Goal: Information Seeking & Learning: Find specific page/section

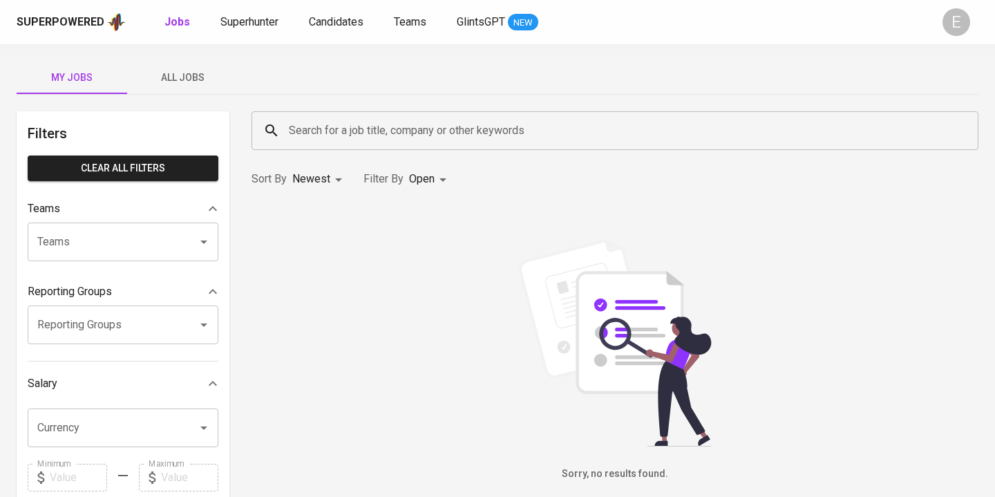
click at [301, 120] on input "Search for a job title, company or other keywords" at bounding box center [618, 130] width 666 height 26
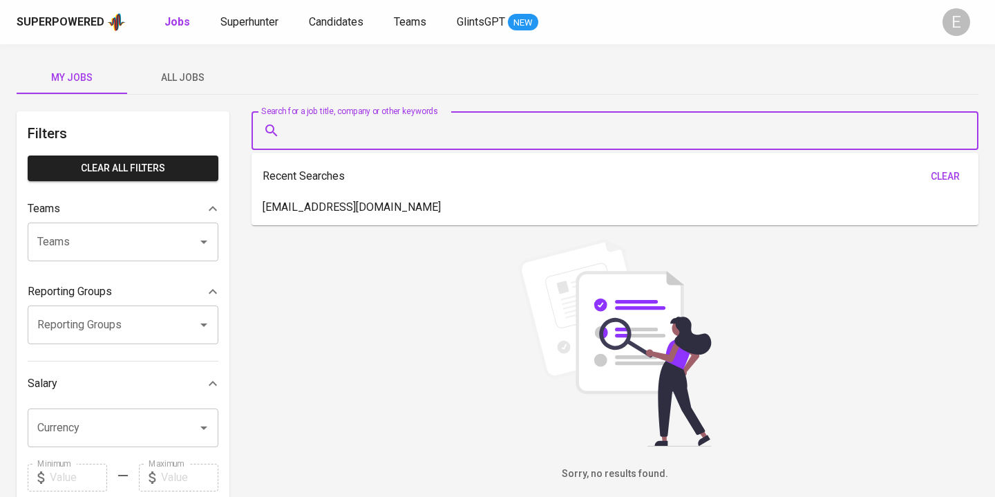
paste input "disyanbl@outlook.com"
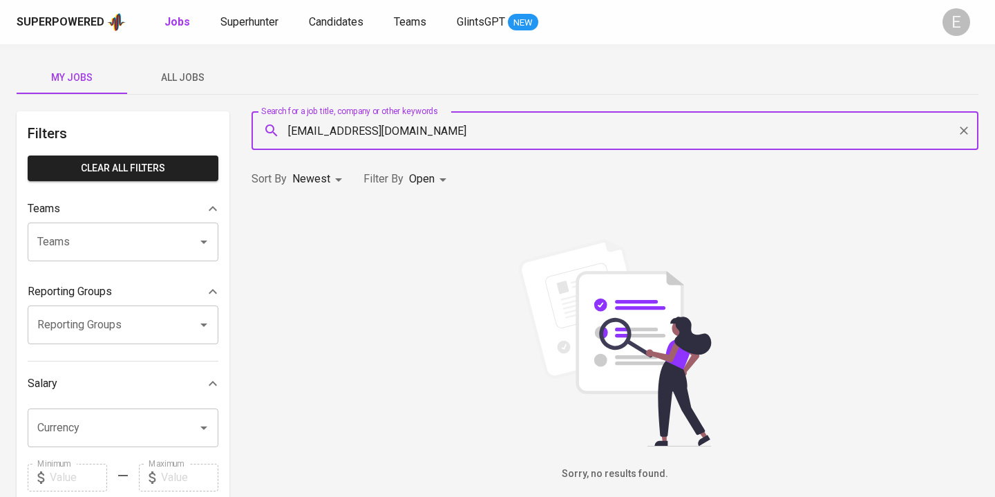
click at [311, 149] on div "disyanbl@outlook.com Search for a job title, company or other keywords" at bounding box center [615, 130] width 727 height 39
click at [311, 143] on div "disyanbl@outlook.com Search for a job title, company or other keywords" at bounding box center [615, 130] width 727 height 39
click at [311, 143] on input "disyanbl@outlook.com" at bounding box center [618, 130] width 666 height 26
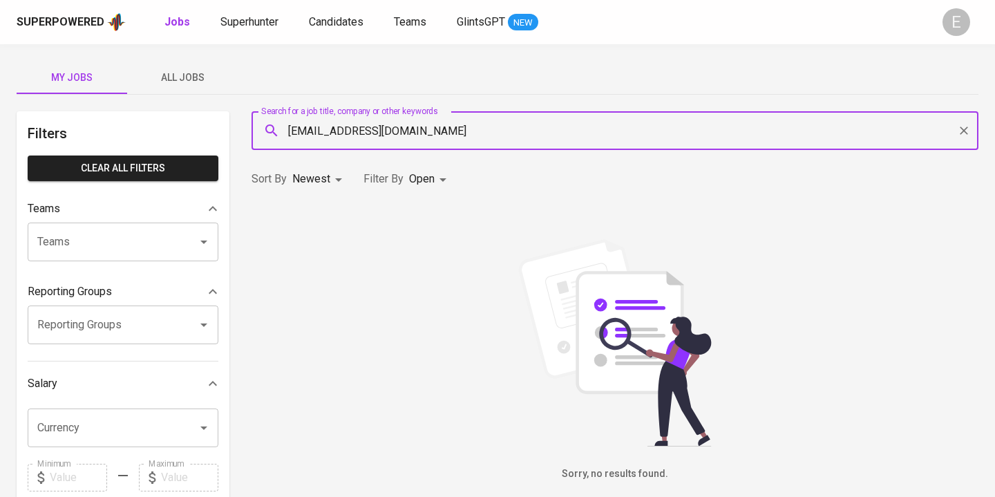
paste input "Disya Nabila Iskia"
type input "Disya Nabila Iskia"
click at [246, 18] on span "Superhunter" at bounding box center [249, 21] width 58 height 13
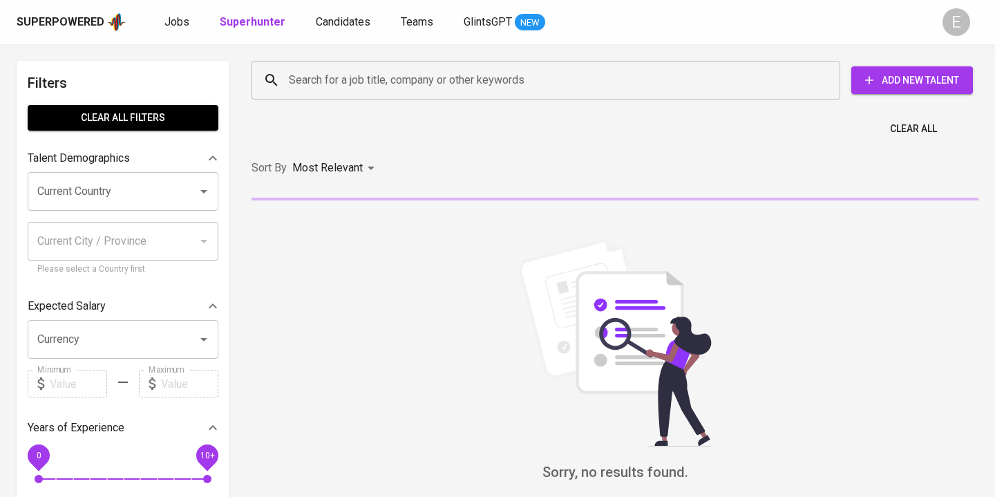
click at [345, 80] on input "Search for a job title, company or other keywords" at bounding box center [549, 80] width 528 height 26
paste input "Disya Nabila Iskia"
type input "Disya Nabila Iskia"
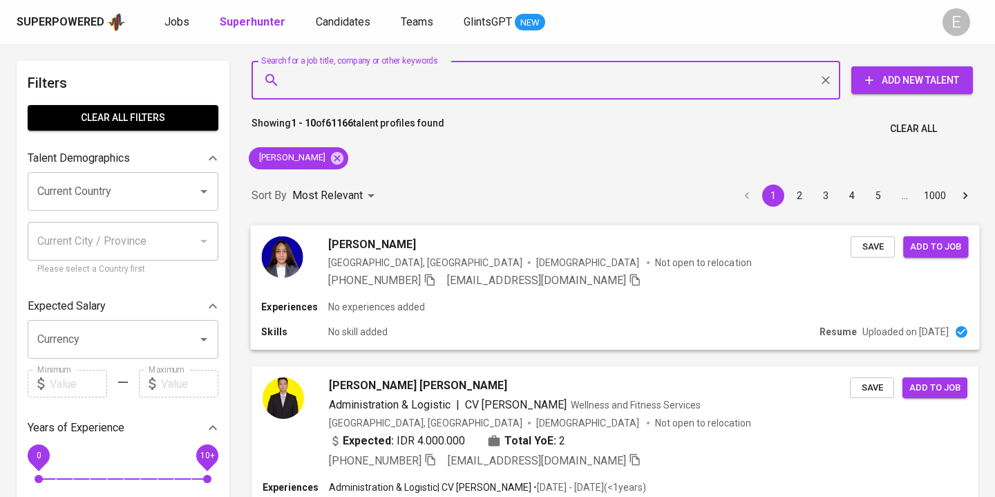
click at [370, 243] on span "Disya Iskia" at bounding box center [372, 244] width 88 height 17
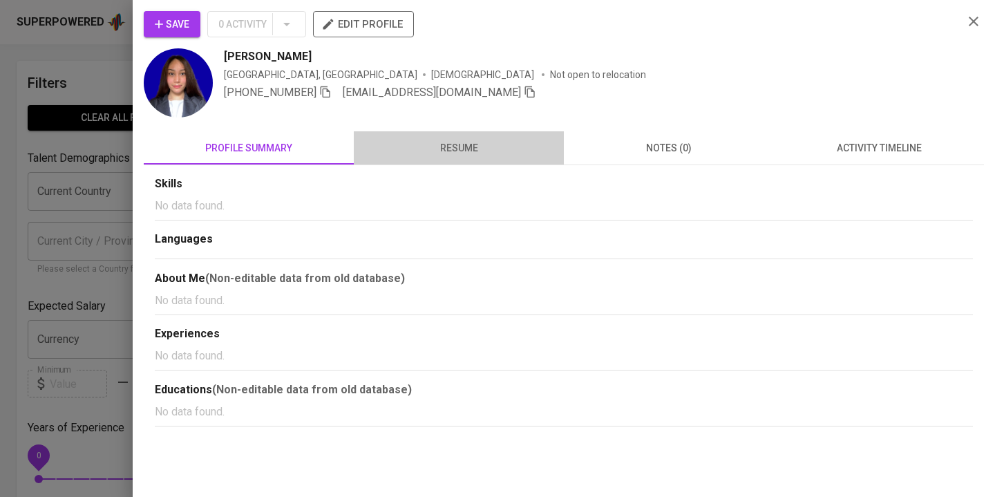
click at [448, 147] on span "resume" at bounding box center [459, 148] width 194 height 17
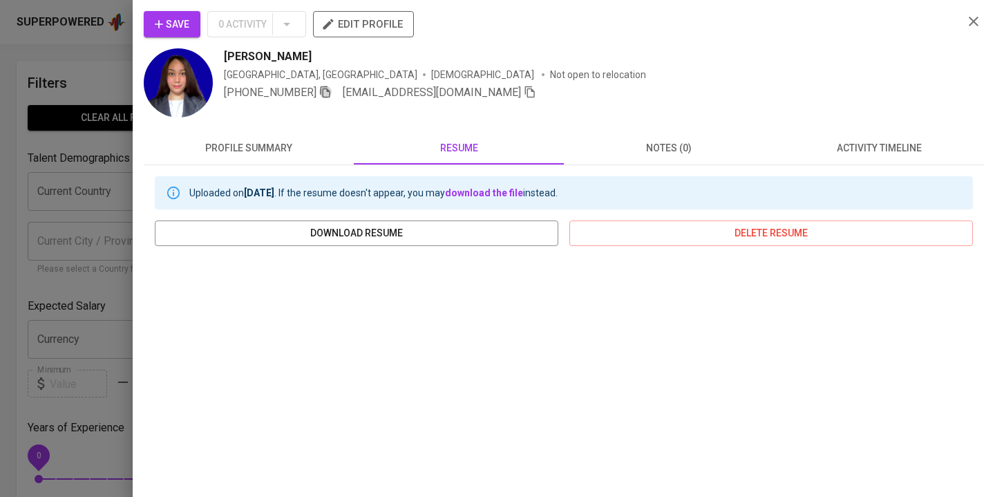
click at [330, 91] on icon "button" at bounding box center [326, 92] width 10 height 12
click at [52, 66] on div at bounding box center [497, 248] width 995 height 497
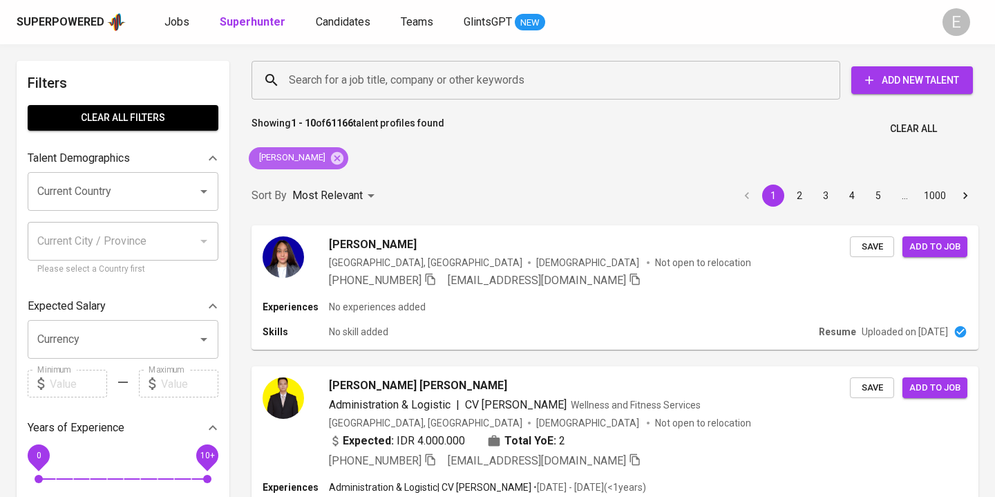
click at [339, 155] on icon at bounding box center [337, 157] width 12 height 12
click at [337, 75] on input "Search for a job title, company or other keywords" at bounding box center [549, 80] width 528 height 26
paste input "faniahcttv@gmail.com"
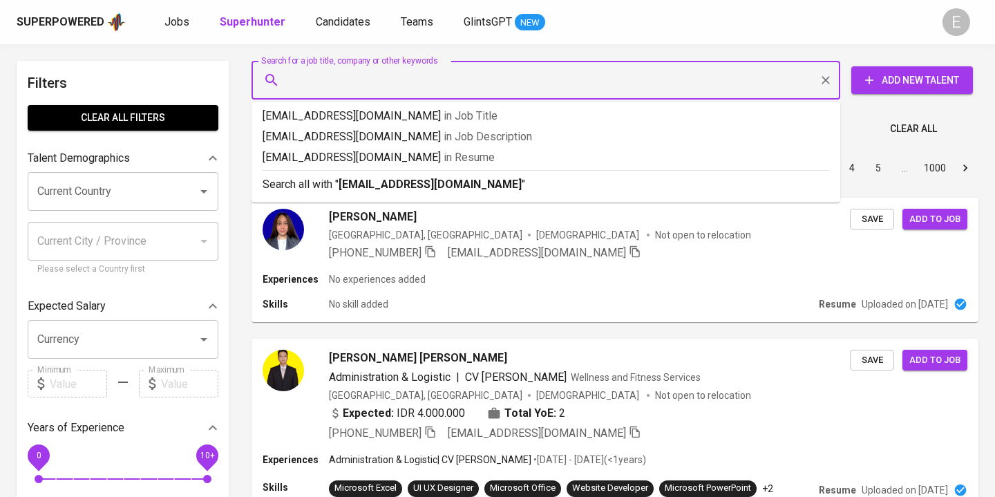
type input "faniahcttv@gmail.com"
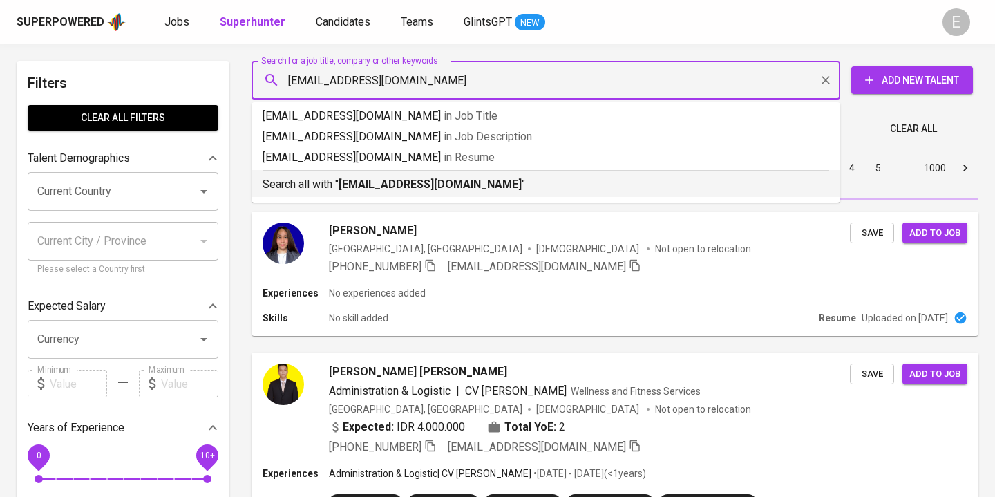
click at [336, 186] on p "Search all with " faniahcttv@gmail.com "" at bounding box center [546, 184] width 567 height 17
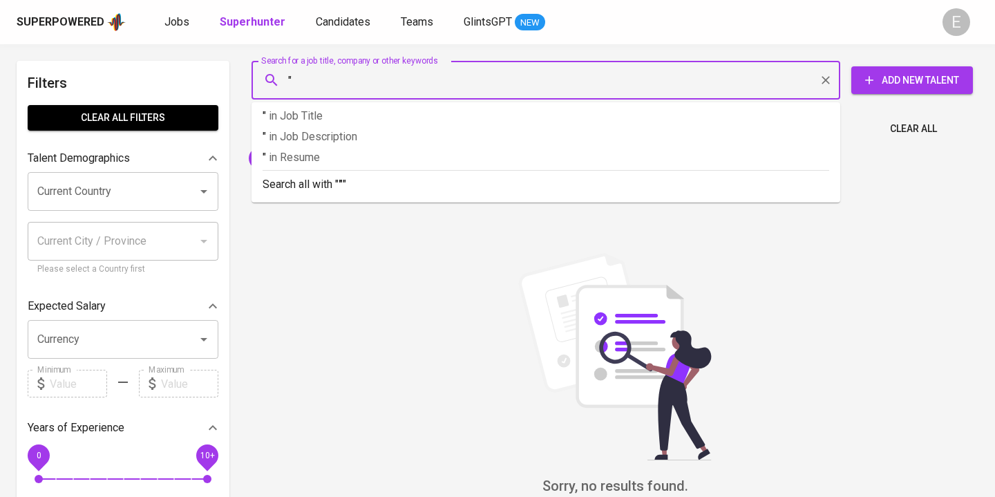
paste input "Fania Yunintya"
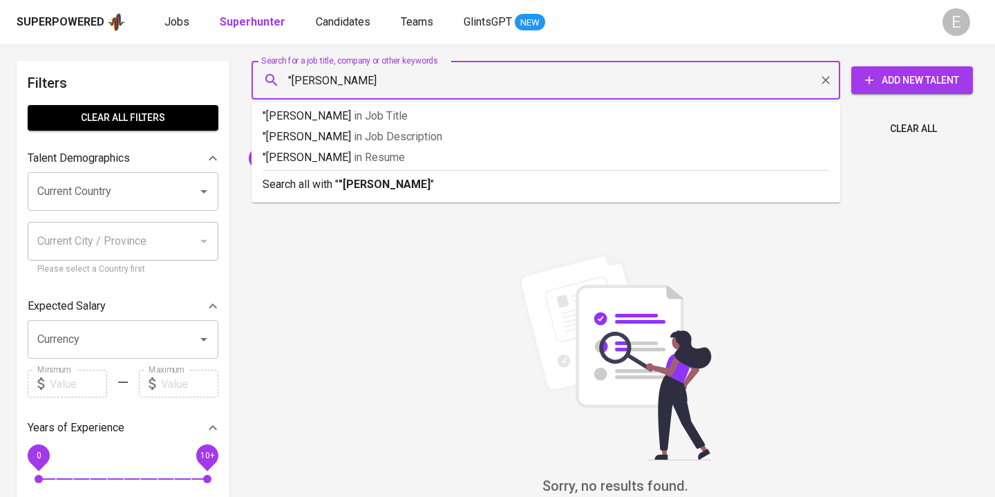
type input ""Fania Yunintya""
click at [346, 185] on b ""Fania Yunintya"" at bounding box center [387, 184] width 96 height 13
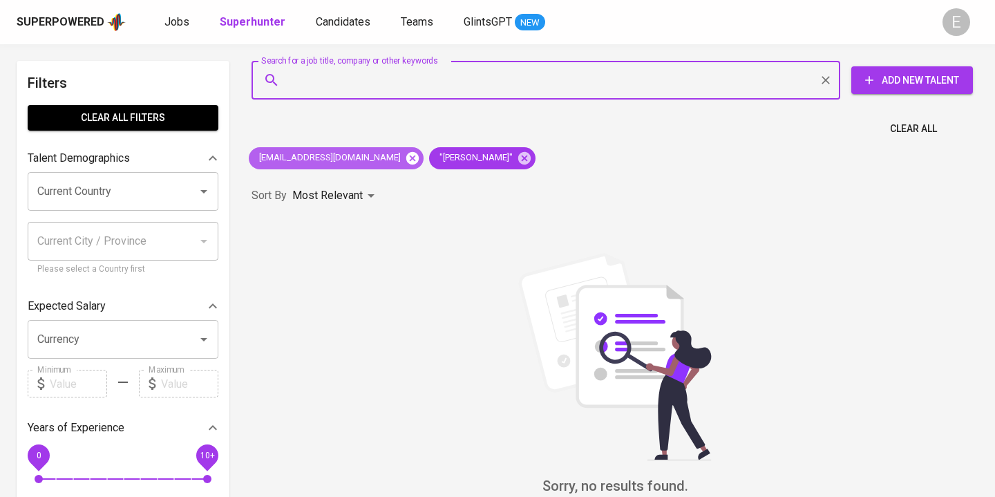
click at [406, 154] on icon at bounding box center [412, 157] width 12 height 12
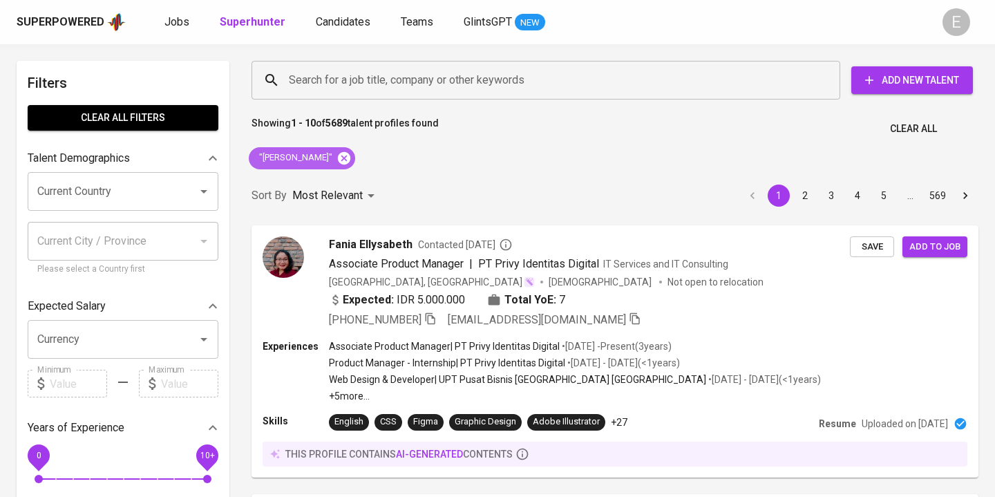
click at [337, 156] on icon at bounding box center [344, 158] width 15 height 15
click at [326, 79] on input "Search for a job title, company or other keywords" at bounding box center [549, 80] width 528 height 26
paste input "gifmeister@gmail.com"
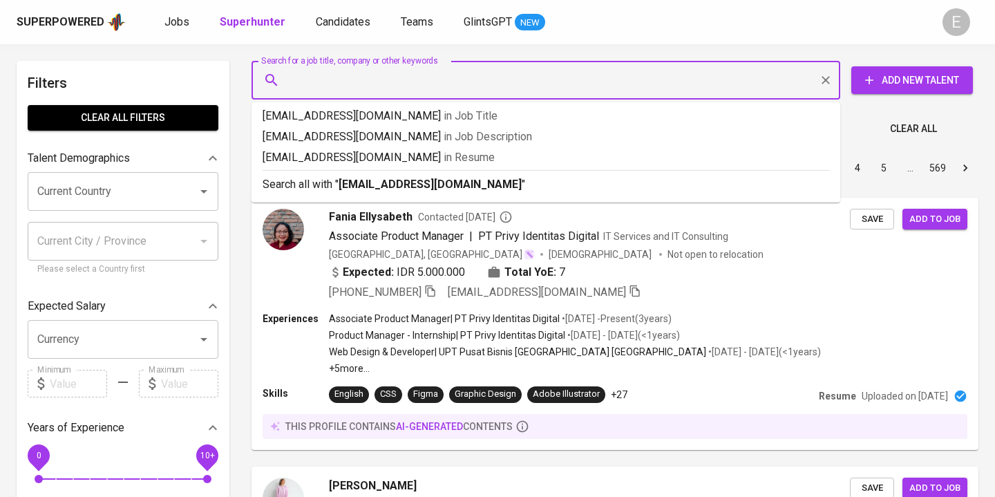
type input "gifmeister@gmail.com"
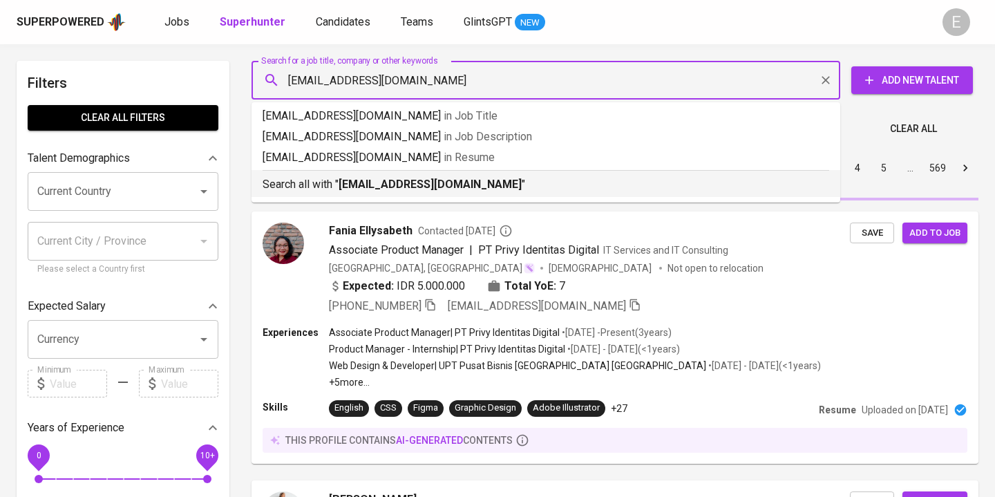
click at [319, 189] on p "Search all with " gifmeister@gmail.com "" at bounding box center [546, 184] width 567 height 17
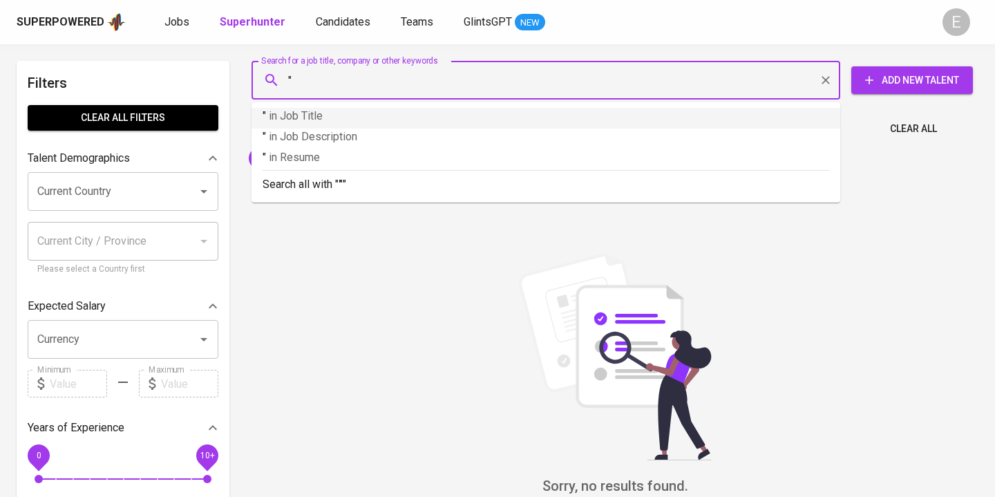
paste input "Gifny Richata"
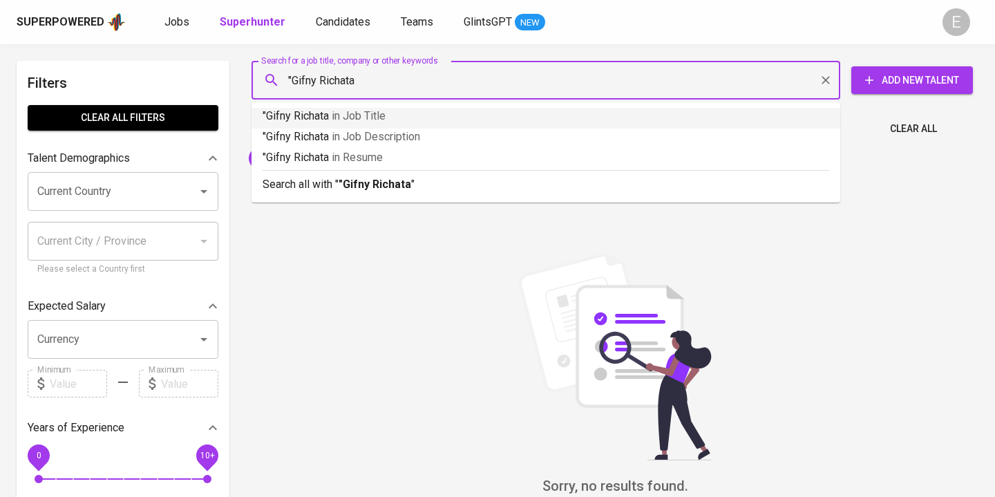
type input ""Gifny Richata""
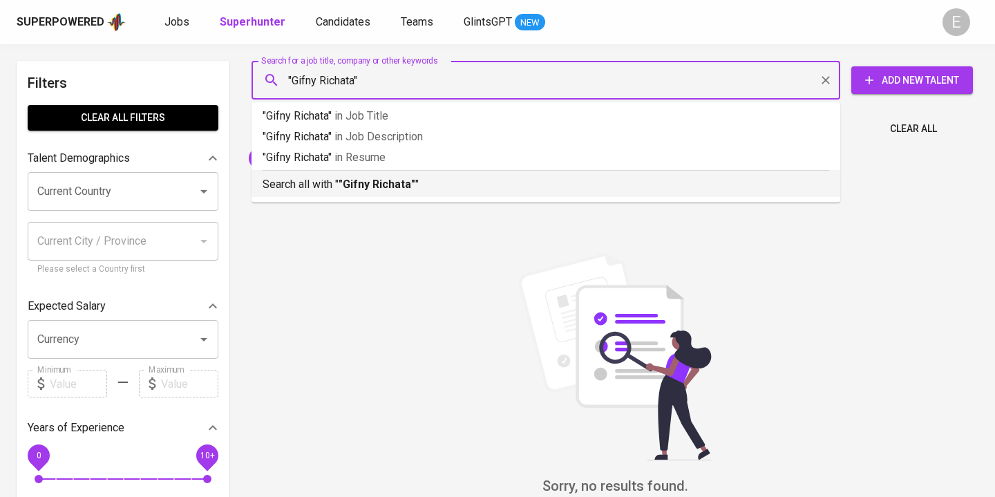
click at [384, 186] on b ""Gifny Richata"" at bounding box center [377, 184] width 77 height 13
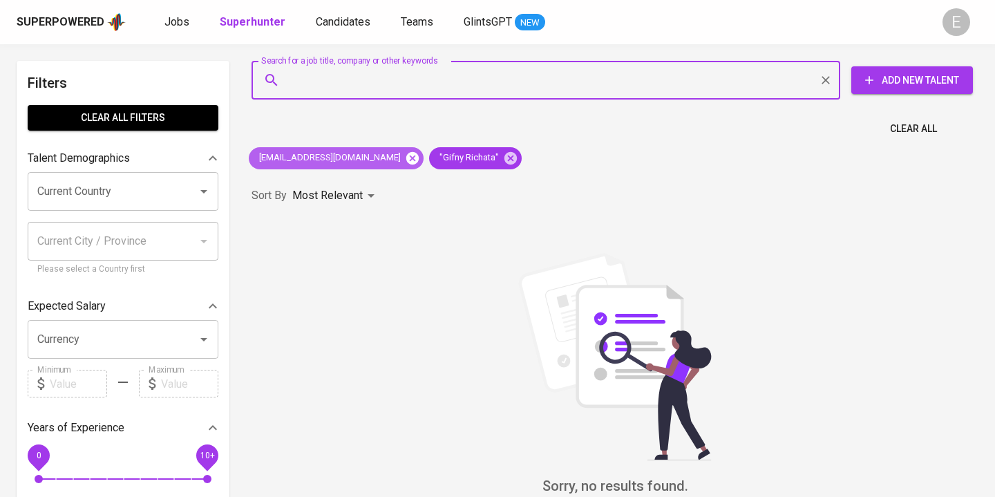
click at [405, 158] on icon at bounding box center [412, 158] width 15 height 15
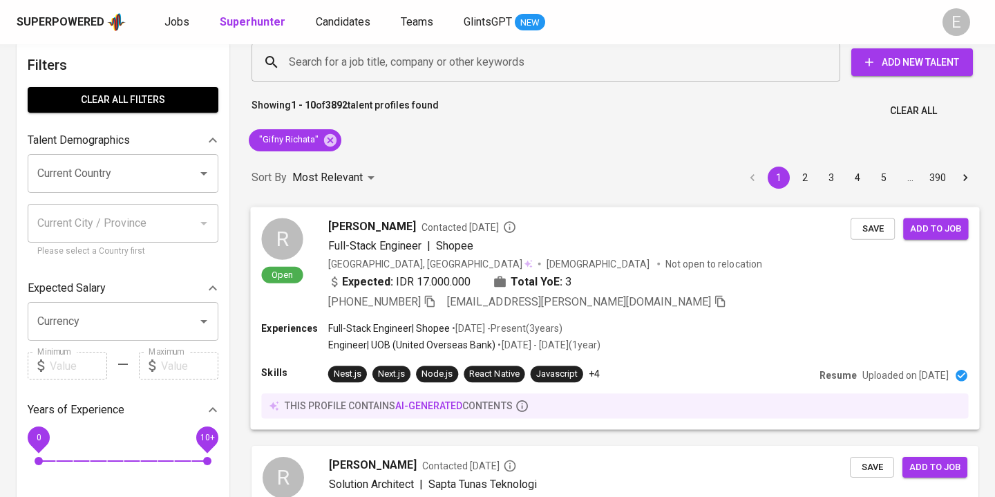
scroll to position [26, 0]
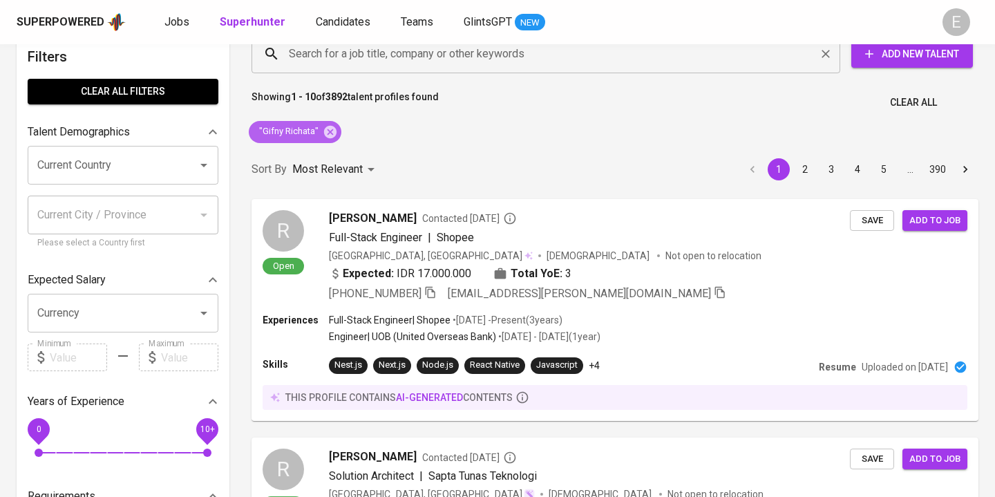
click at [324, 135] on icon at bounding box center [330, 131] width 12 height 12
click at [301, 55] on input "Search for a job title, company or other keywords" at bounding box center [549, 54] width 528 height 26
type input """
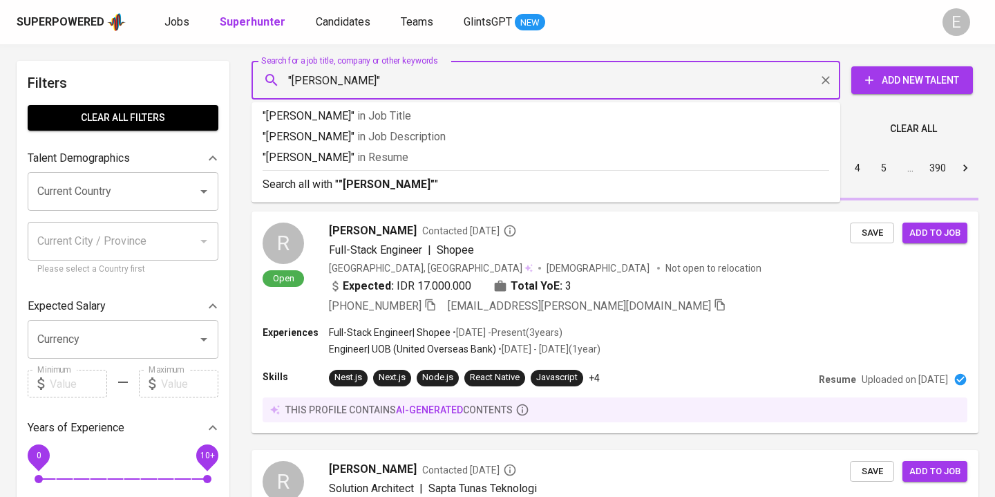
scroll to position [26, 0]
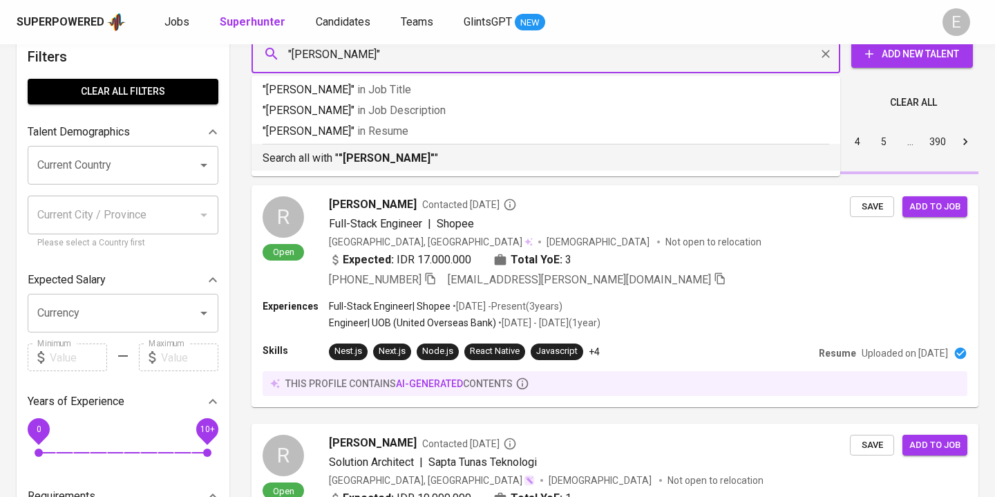
click at [337, 158] on p "Search all with " "[PERSON_NAME]" "" at bounding box center [546, 158] width 567 height 17
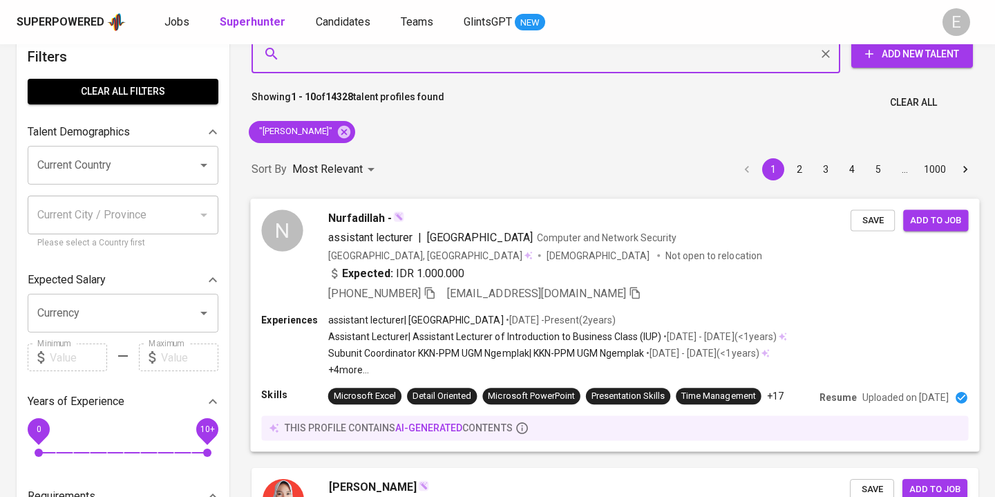
click at [651, 308] on div "N Nurfadillah - assistant lecturer | [PERSON_NAME][GEOGRAPHIC_DATA] Computer an…" at bounding box center [614, 255] width 729 height 115
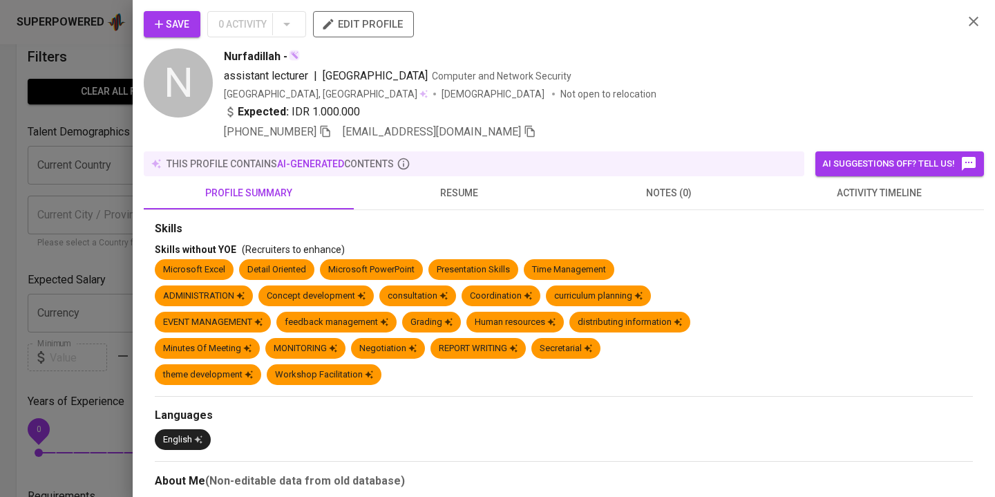
click at [104, 70] on div at bounding box center [497, 248] width 995 height 497
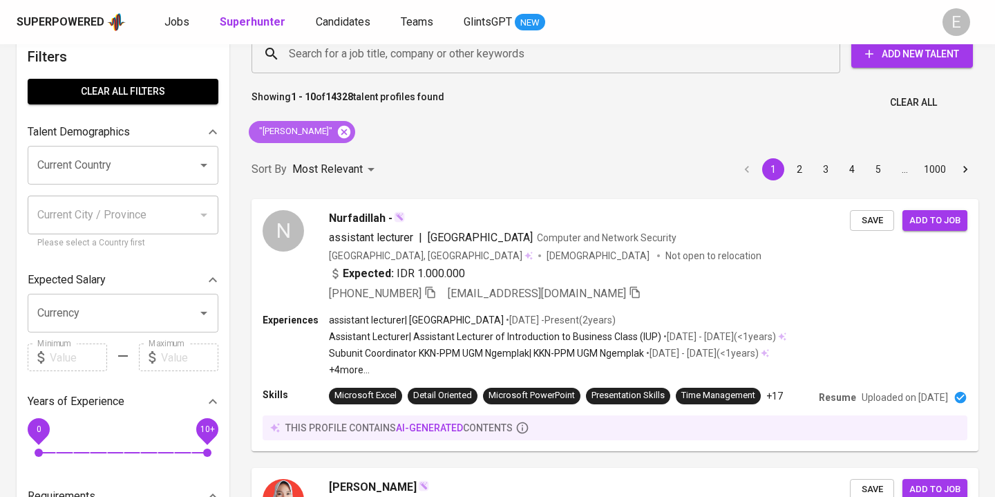
click at [337, 132] on icon at bounding box center [344, 131] width 15 height 15
click at [311, 86] on div "Showing 1 - 10 of 14328 talent profiles found Clear All" at bounding box center [615, 99] width 744 height 34
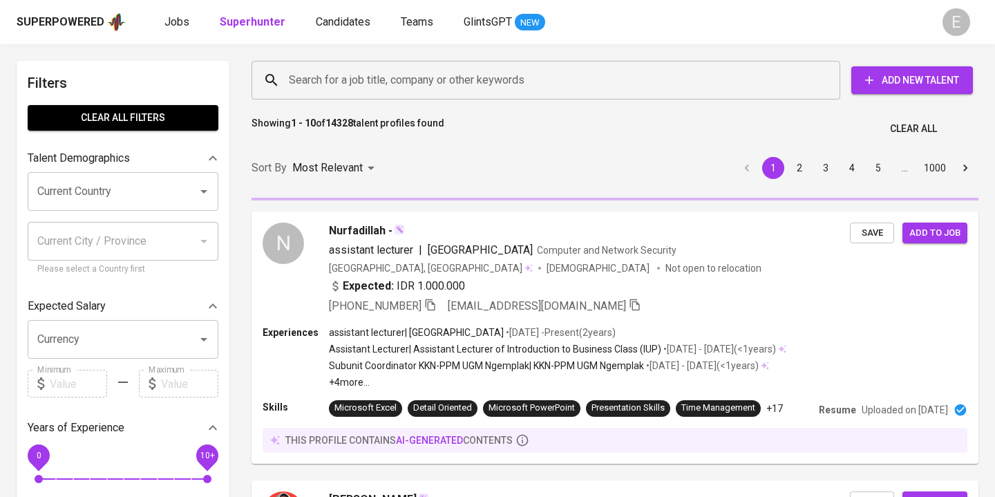
click at [336, 88] on input "Search for a job title, company or other keywords" at bounding box center [549, 80] width 528 height 26
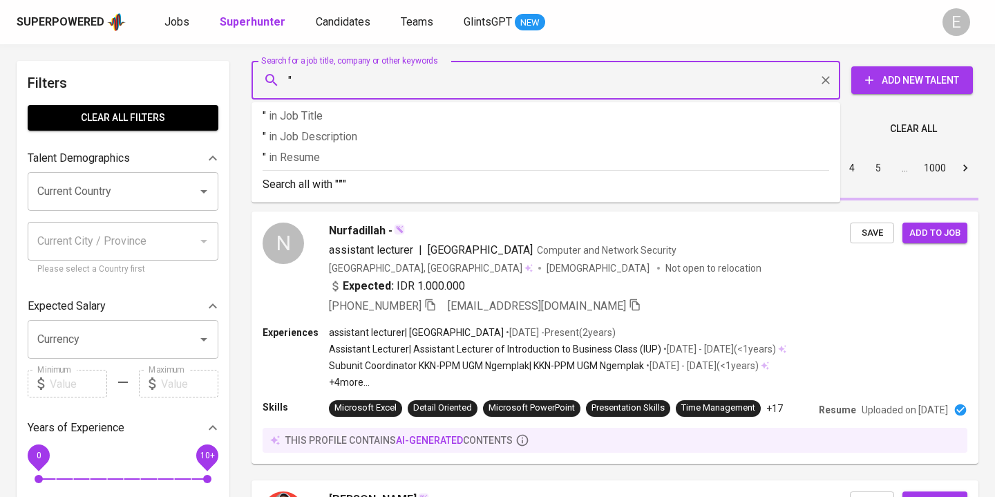
paste input "[PERSON_NAME]"
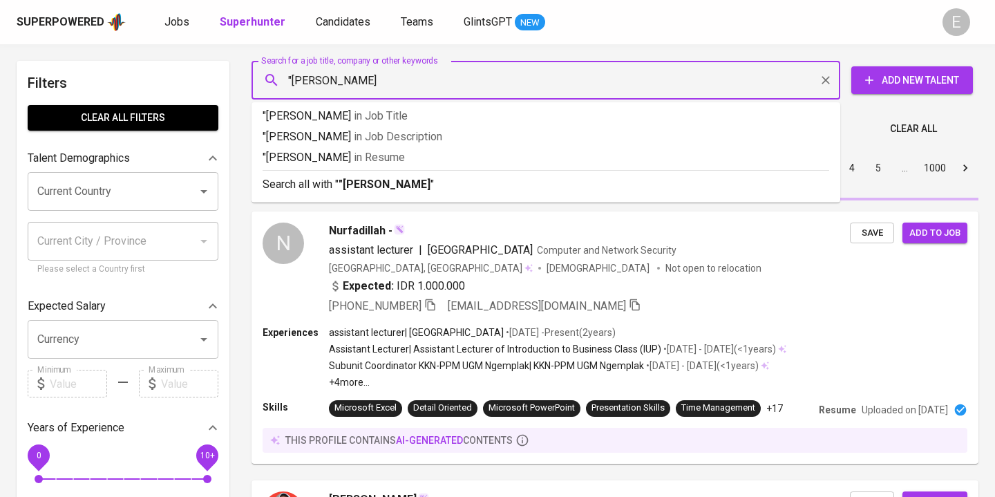
type input ""[PERSON_NAME]""
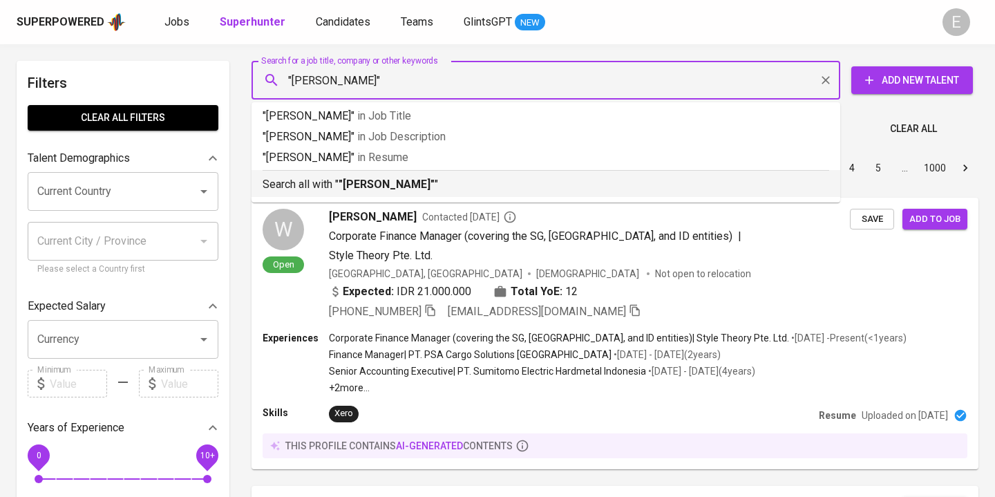
click at [375, 180] on b ""[PERSON_NAME]"" at bounding box center [387, 184] width 96 height 13
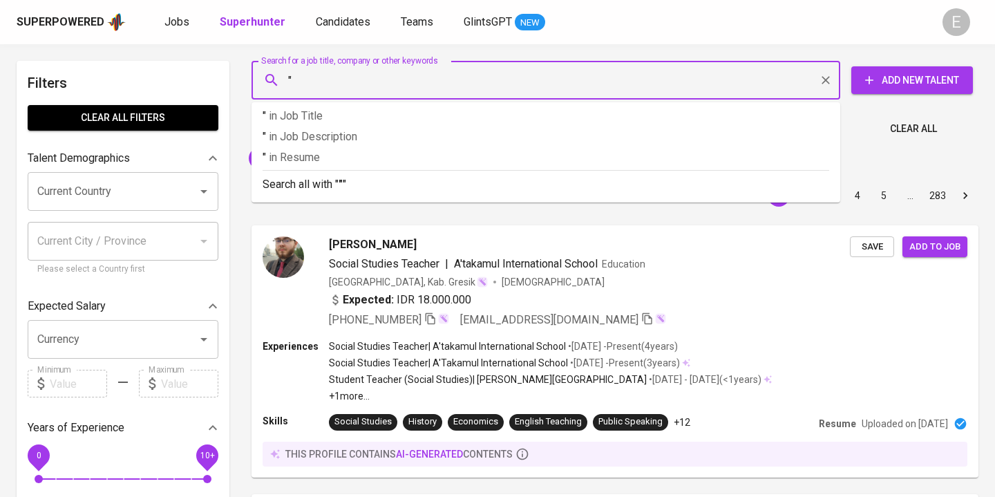
paste input "[PERSON_NAME]"
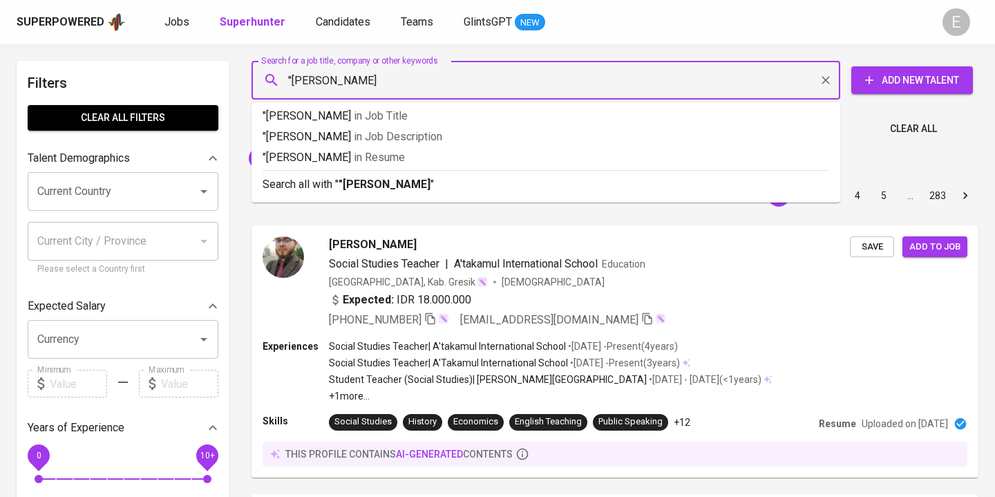
type input ""[PERSON_NAME]""
click at [339, 186] on p "Search all with " "[PERSON_NAME]" "" at bounding box center [546, 184] width 567 height 17
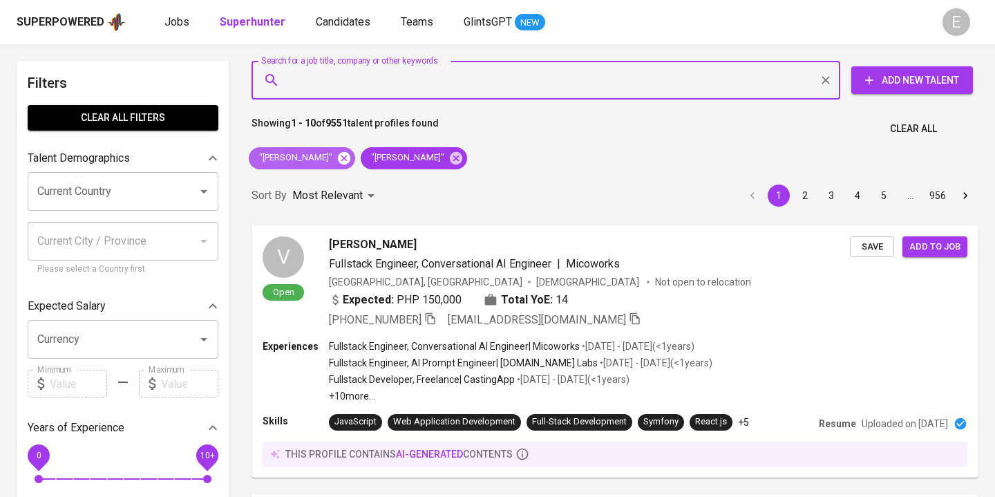
click at [338, 158] on icon at bounding box center [344, 157] width 12 height 12
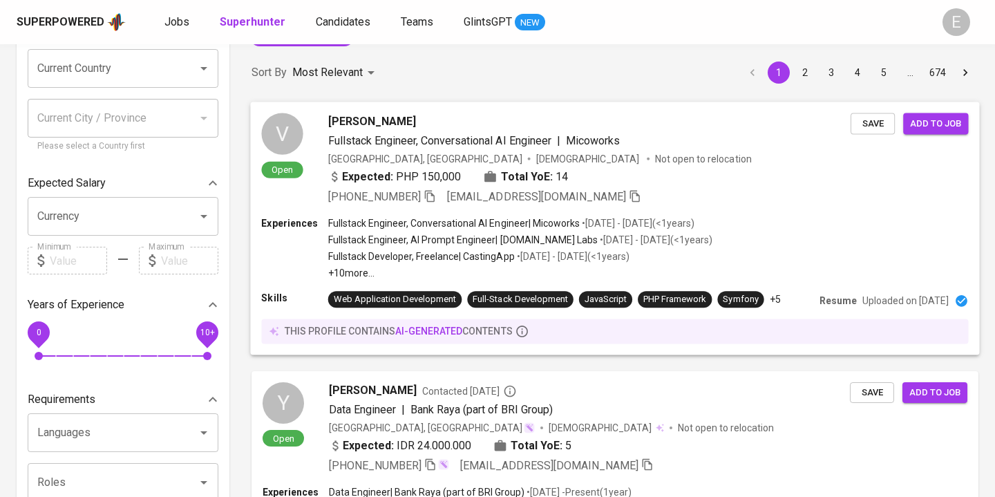
scroll to position [126, 0]
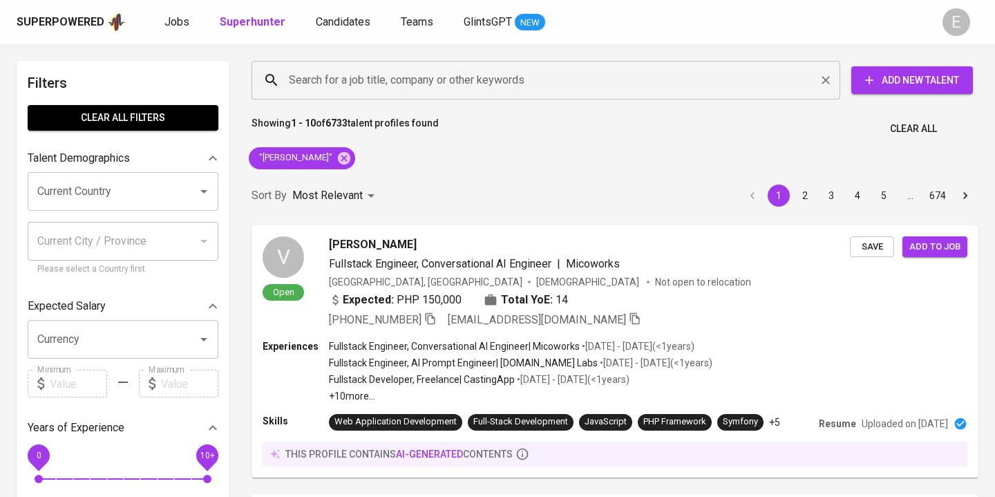
click at [328, 80] on input "Search for a job title, company or other keywords" at bounding box center [549, 80] width 528 height 26
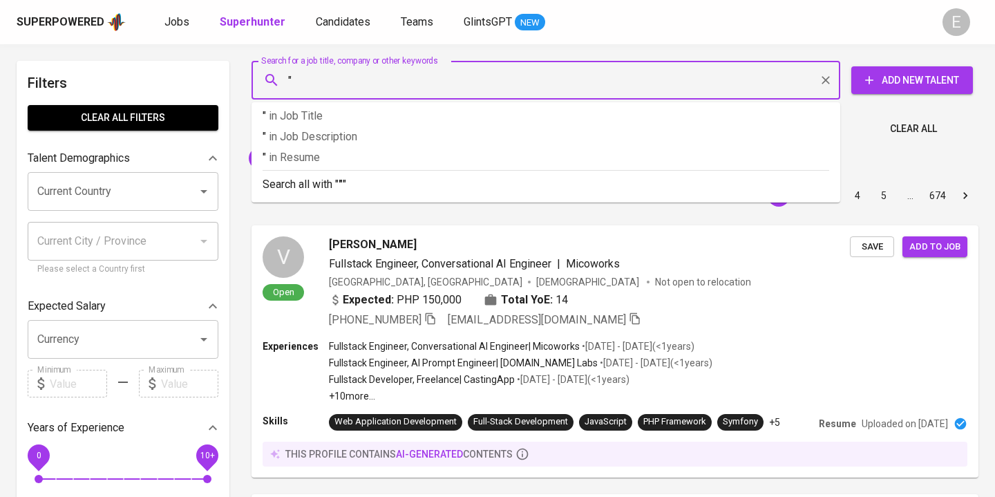
paste input "Gandhi Gultom"
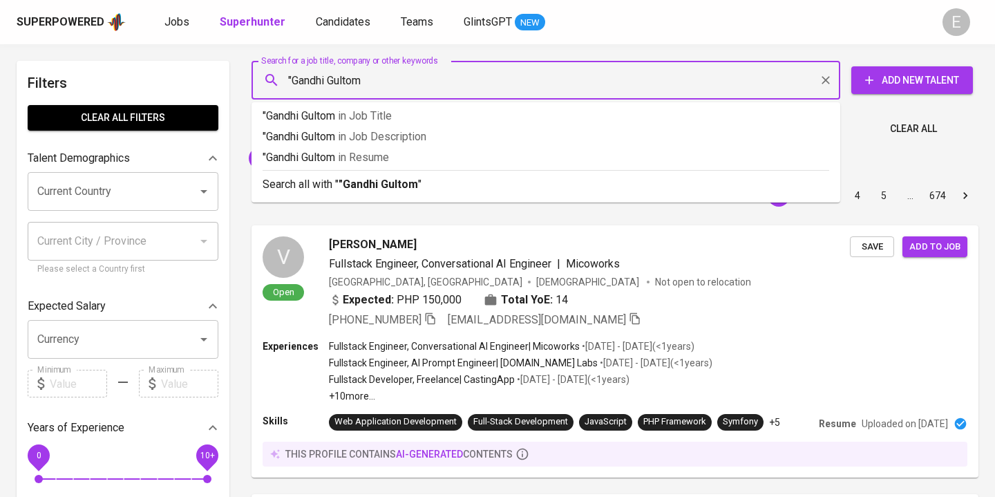
type input ""Gandhi Gultom""
click at [354, 180] on b ""Gandhi Gultom"" at bounding box center [380, 184] width 83 height 13
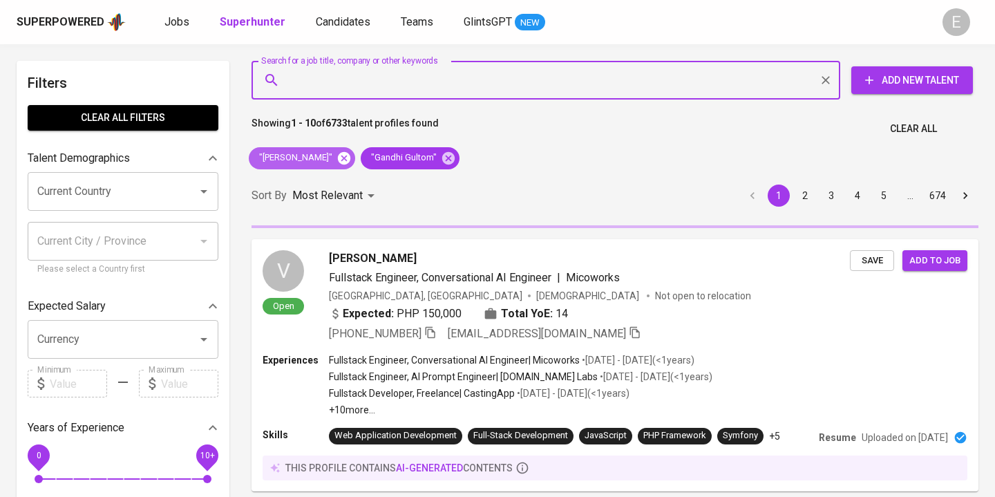
click at [338, 158] on icon at bounding box center [344, 157] width 12 height 12
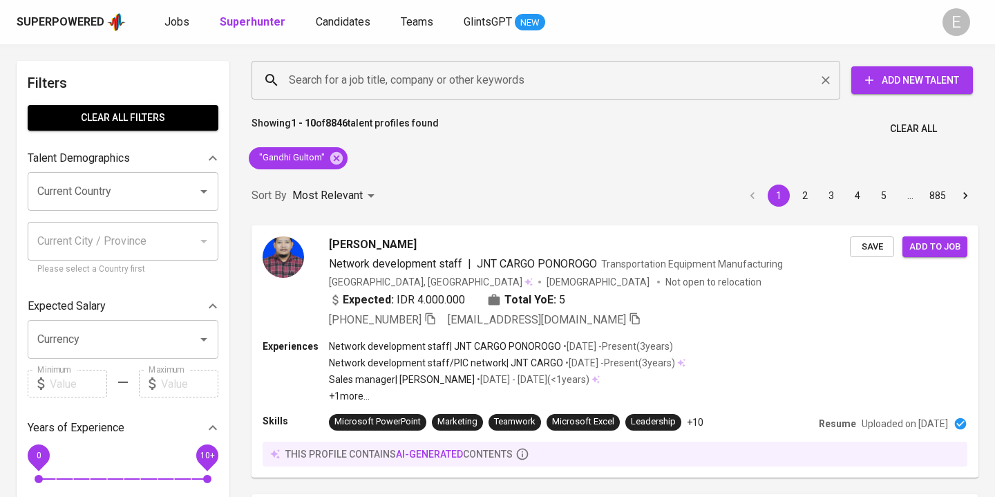
click at [335, 84] on input "Search for a job title, company or other keywords" at bounding box center [549, 80] width 528 height 26
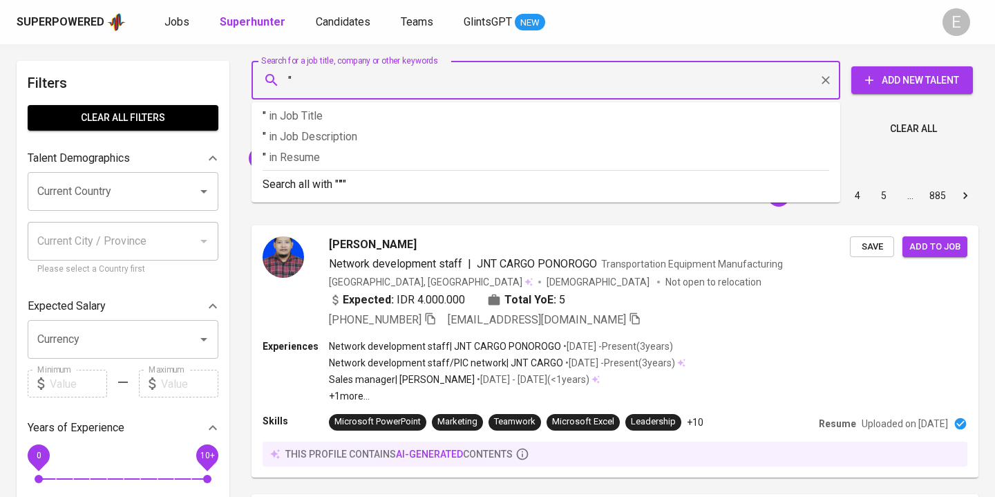
paste input "Gabriella W. Gunawan"
type input ""Gabriella W. Gunawan""
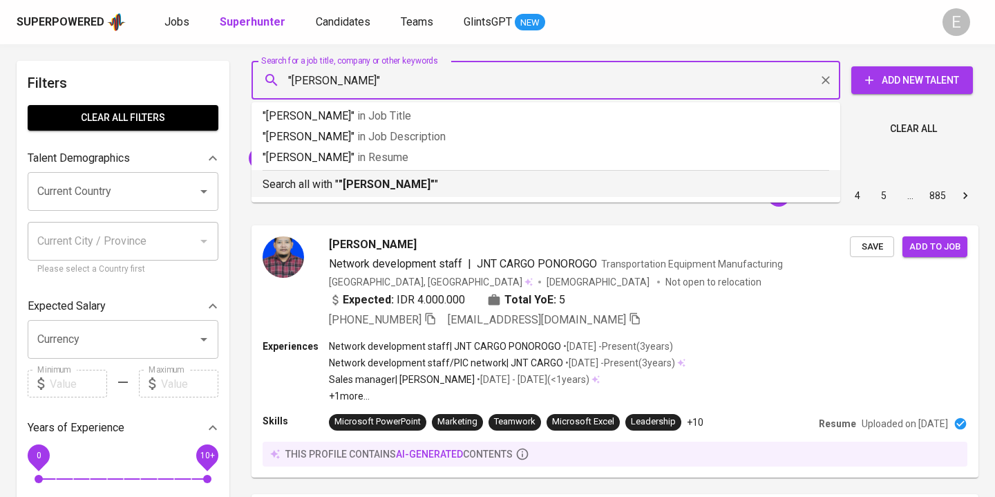
click at [346, 185] on b ""Gabriella W. Gunawan"" at bounding box center [387, 184] width 96 height 13
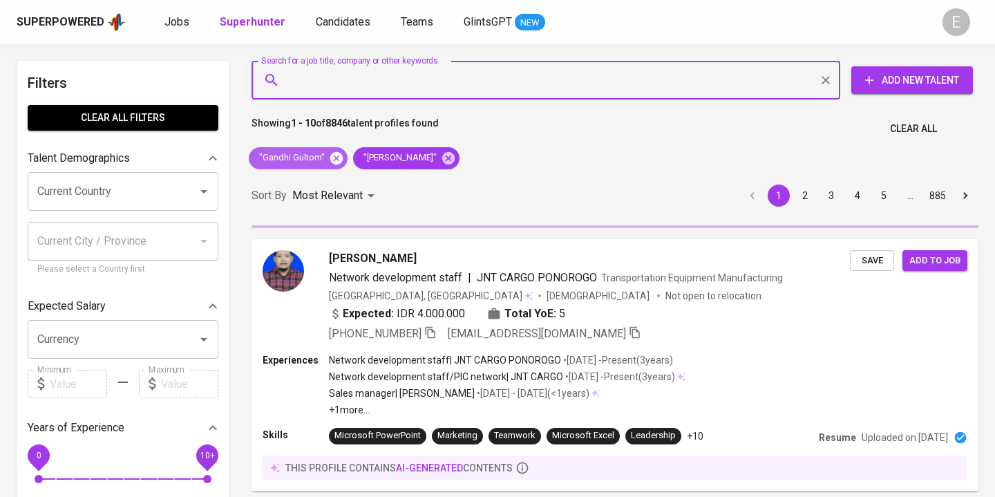
click at [338, 153] on icon at bounding box center [336, 157] width 12 height 12
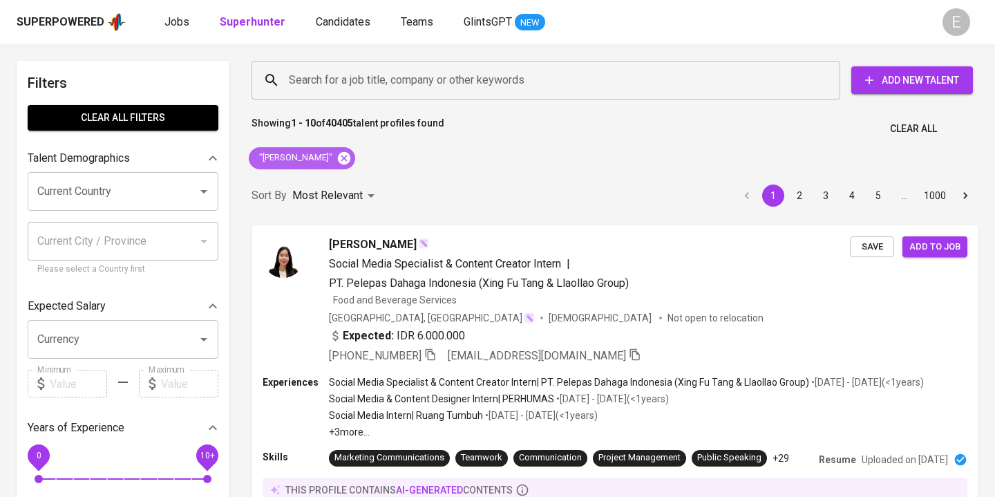
click at [352, 153] on icon at bounding box center [344, 158] width 15 height 15
click at [339, 84] on input "Search for a job title, company or other keywords" at bounding box center [549, 80] width 528 height 26
type input "'"
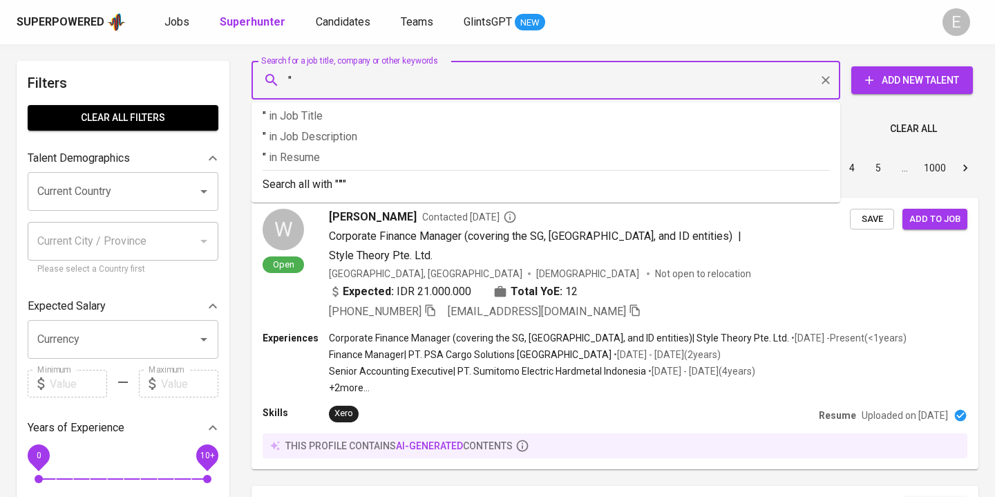
paste input "Krit Design Club"
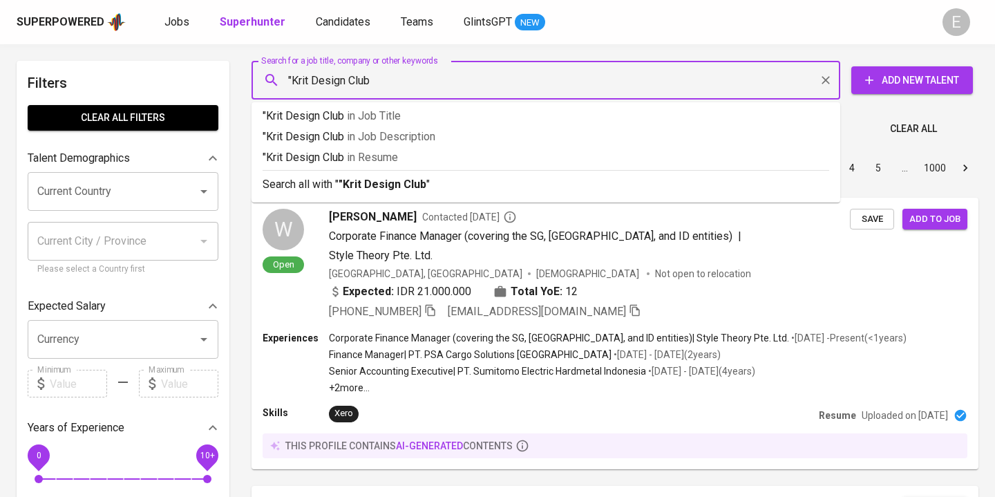
type input ""Krit Design Club'"
click at [323, 183] on p "Search all with " "Krit Design Club' "" at bounding box center [546, 184] width 567 height 17
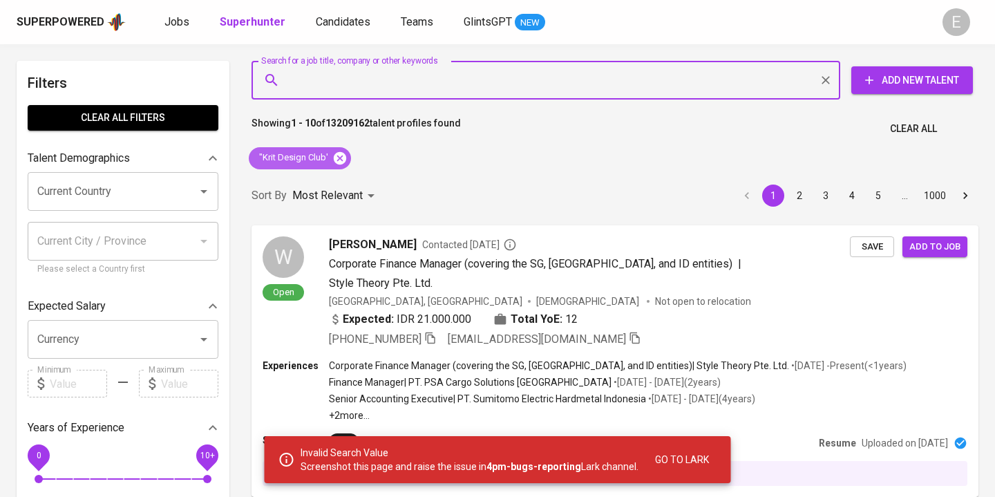
click at [339, 160] on icon at bounding box center [340, 157] width 12 height 12
click at [330, 89] on input "Search for a job title, company or other keywords" at bounding box center [549, 80] width 528 height 26
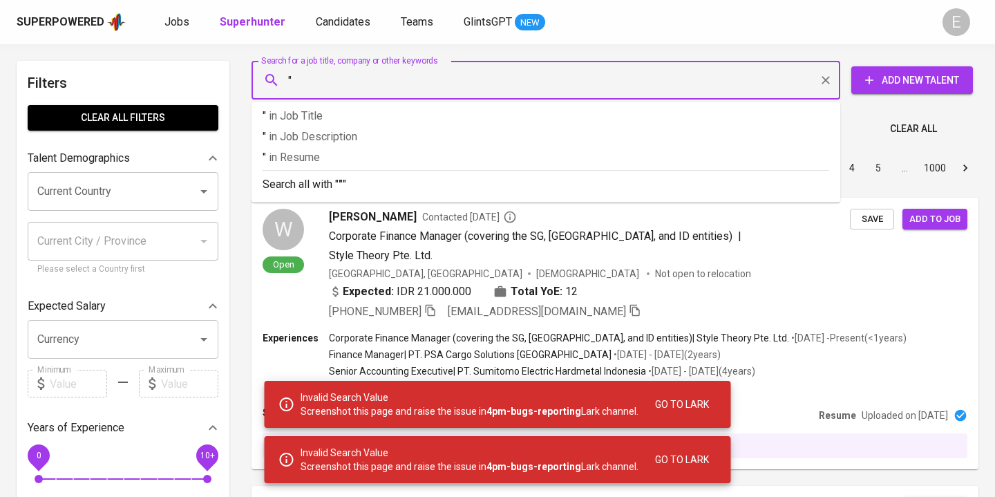
paste input "Krit Design Club"
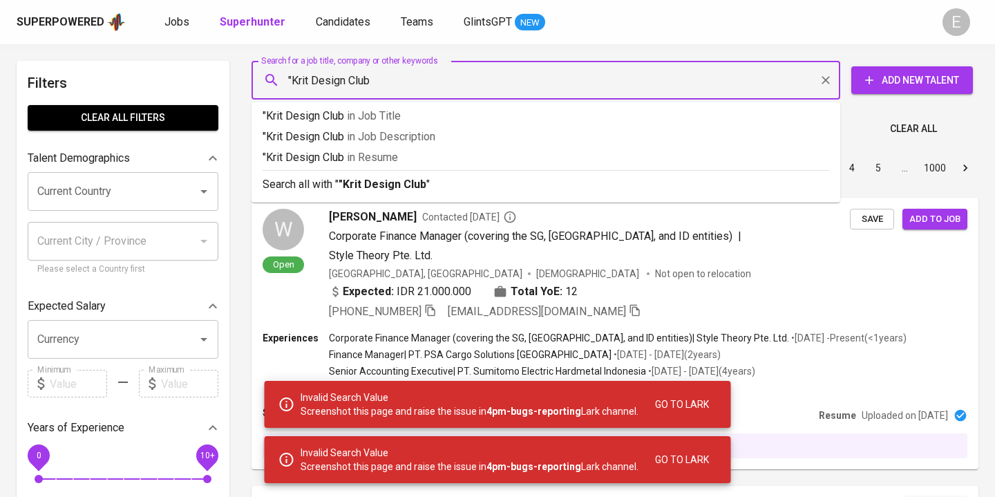
type input ""Krit Design Club""
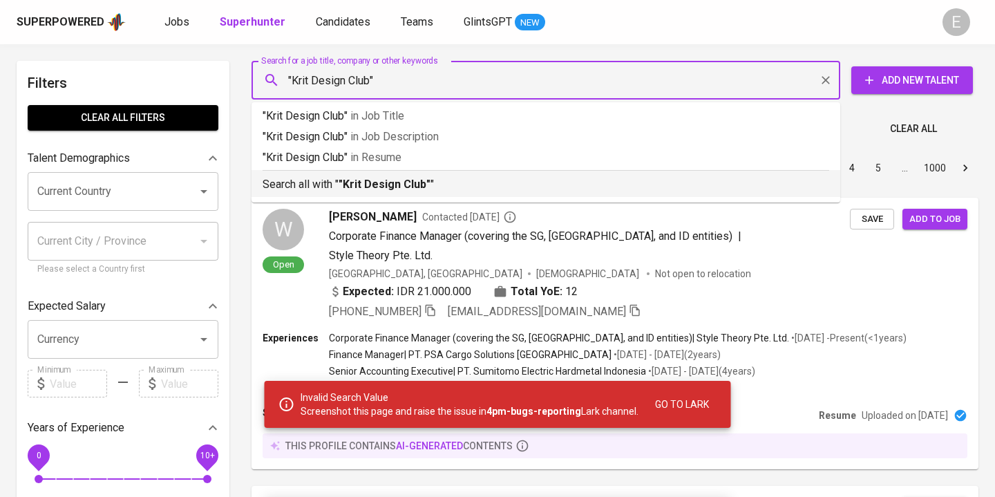
click at [305, 180] on p "Search all with " "Krit Design Club" "" at bounding box center [546, 184] width 567 height 17
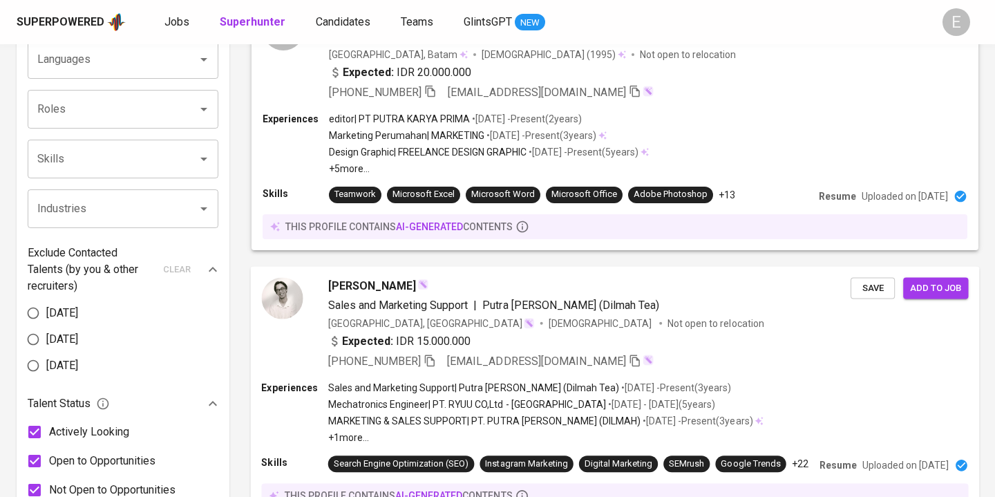
scroll to position [824, 0]
